Goal: Navigation & Orientation: Go to known website

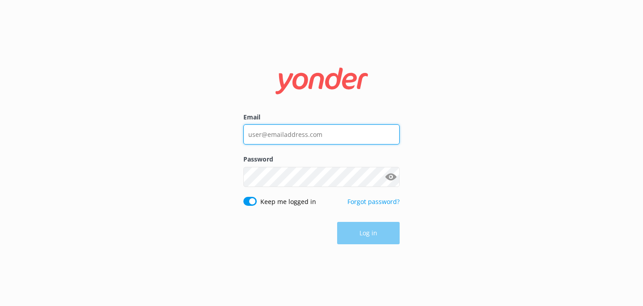
click at [321, 132] on input "Email" at bounding box center [322, 134] width 156 height 20
type input "[EMAIL_ADDRESS][DOMAIN_NAME]"
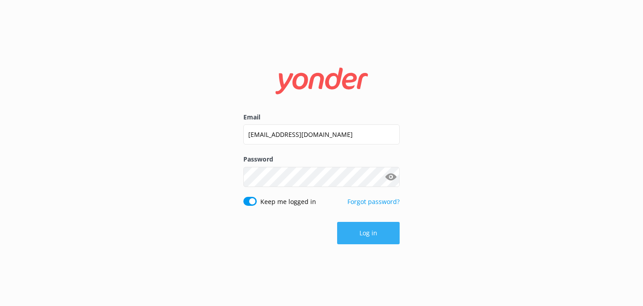
click at [384, 226] on button "Log in" at bounding box center [368, 233] width 63 height 22
